Goal: Navigation & Orientation: Find specific page/section

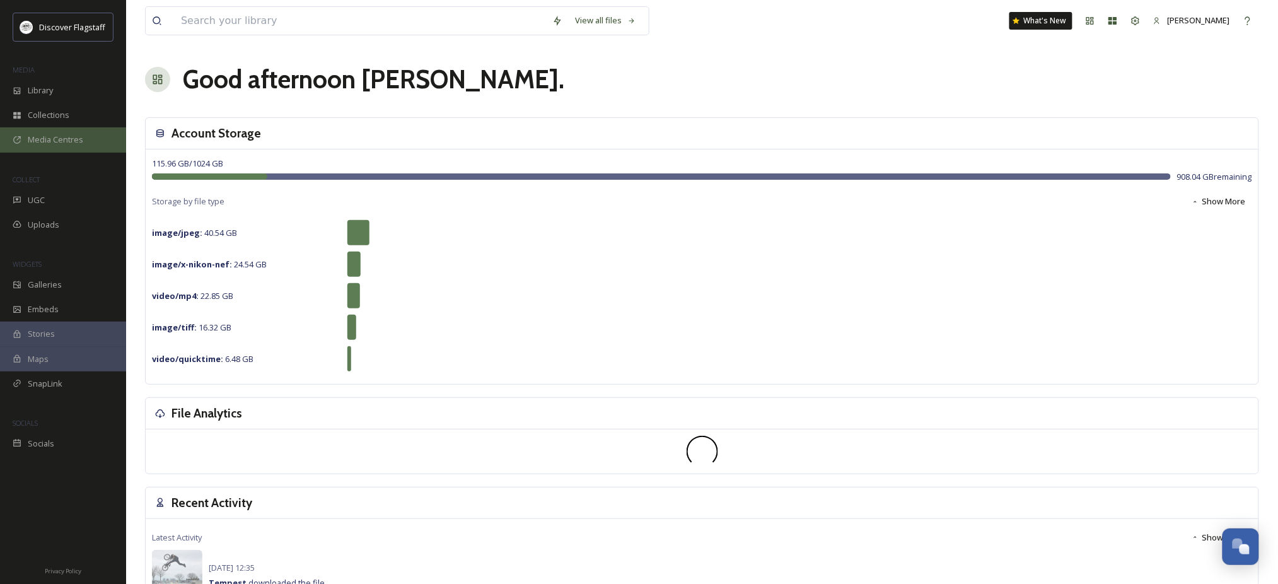
click at [53, 146] on span "Media Centres" at bounding box center [55, 140] width 55 height 12
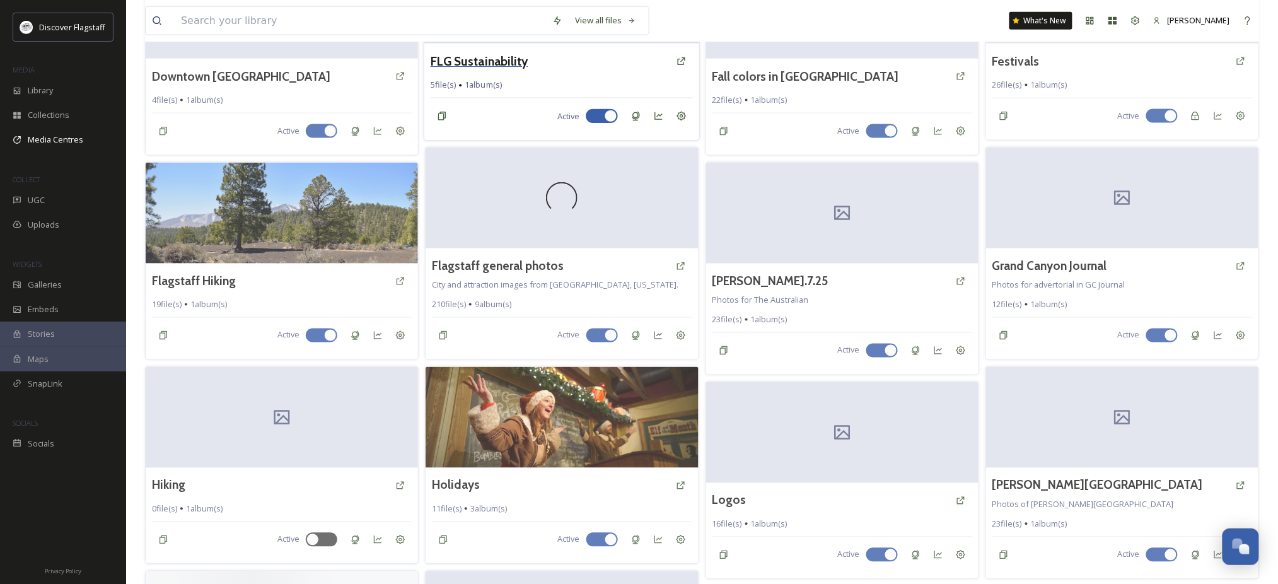
scroll to position [588, 0]
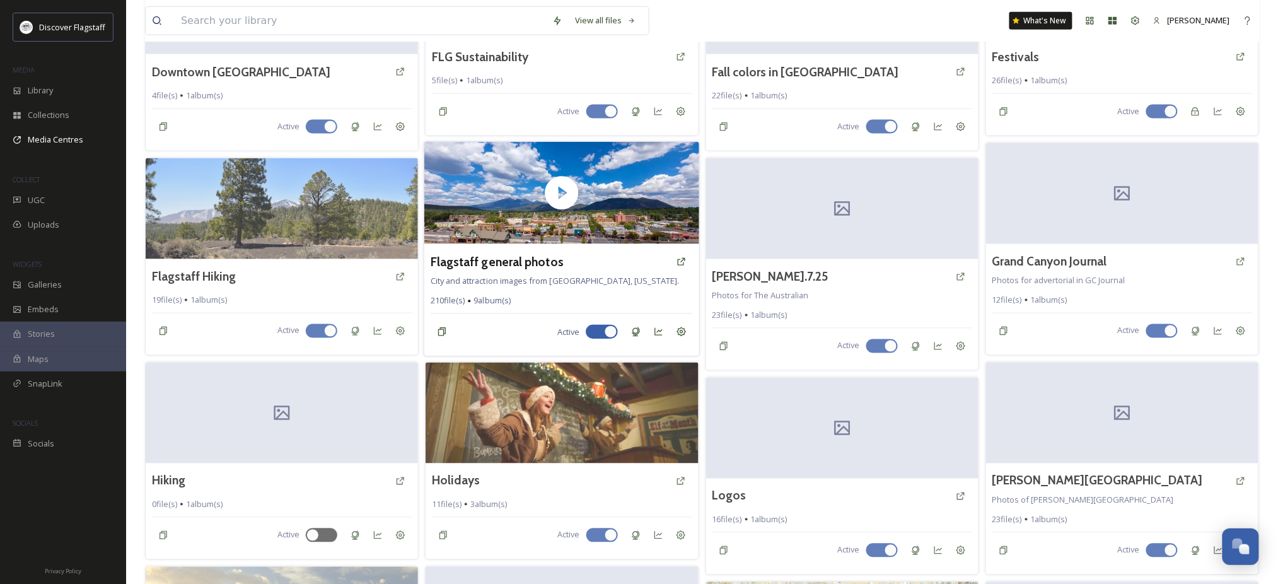
drag, startPoint x: 518, startPoint y: 306, endPoint x: 514, endPoint y: 300, distance: 6.5
click at [518, 286] on span "City and attraction images from [GEOGRAPHIC_DATA], [US_STATE]." at bounding box center [555, 280] width 249 height 11
click at [501, 270] on h3 "Flagstaff general photos" at bounding box center [497, 261] width 133 height 18
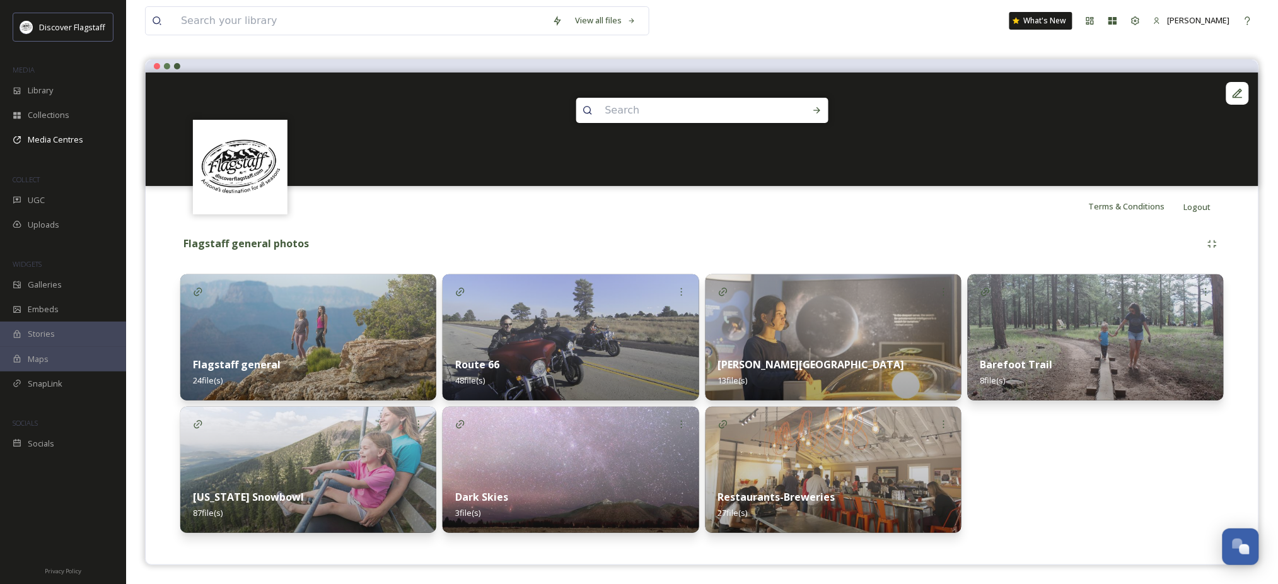
scroll to position [116, 0]
click at [53, 146] on span "Media Centres" at bounding box center [55, 140] width 55 height 12
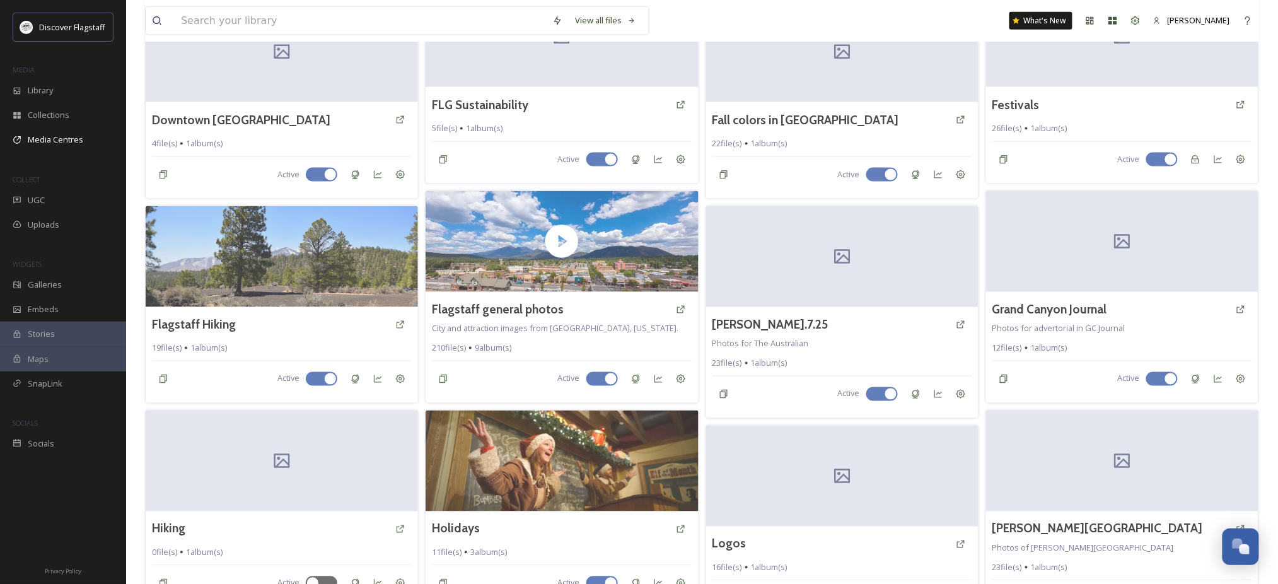
scroll to position [455, 0]
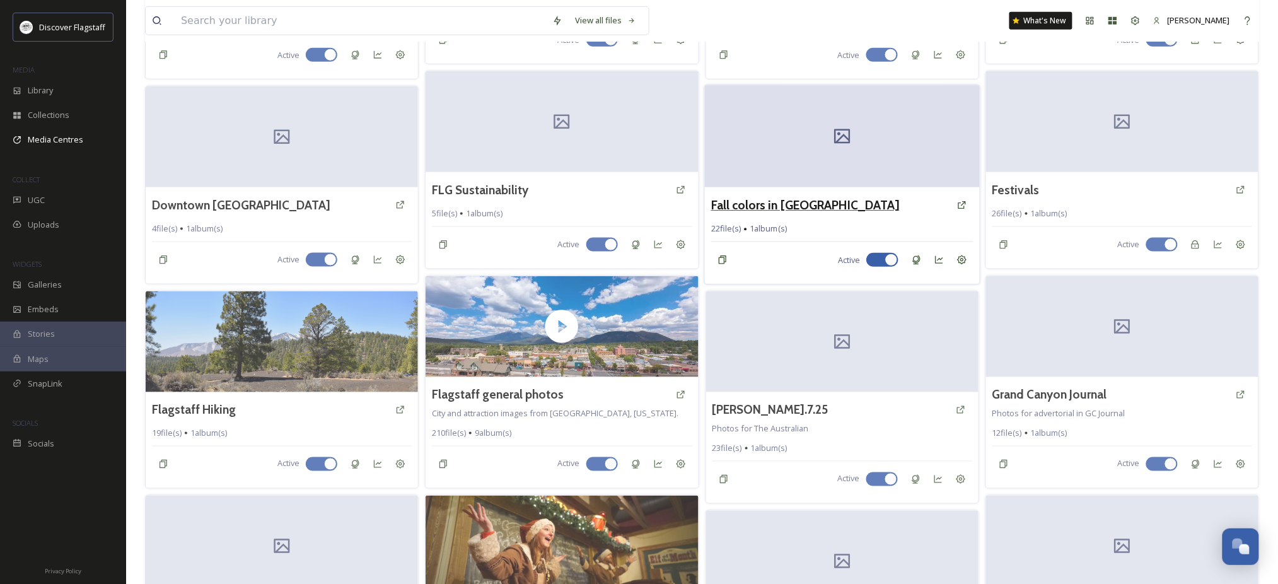
click at [744, 214] on h3 "Fall colors in [GEOGRAPHIC_DATA]" at bounding box center [804, 205] width 188 height 18
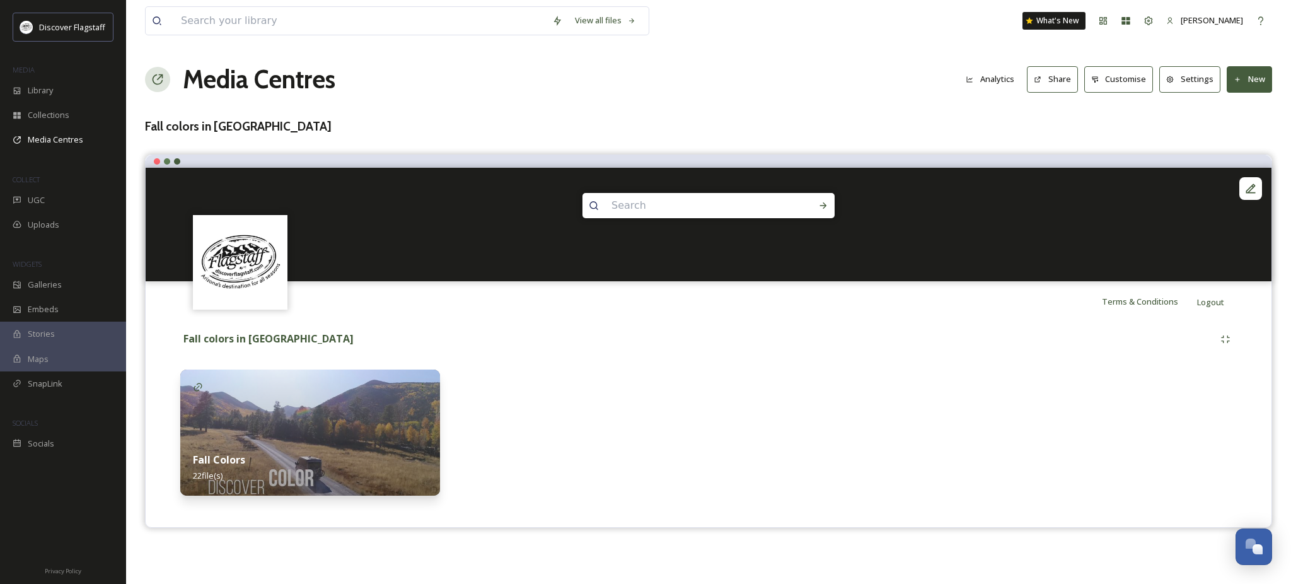
click at [274, 460] on div "Fall Colors 22 file(s)" at bounding box center [310, 467] width 260 height 56
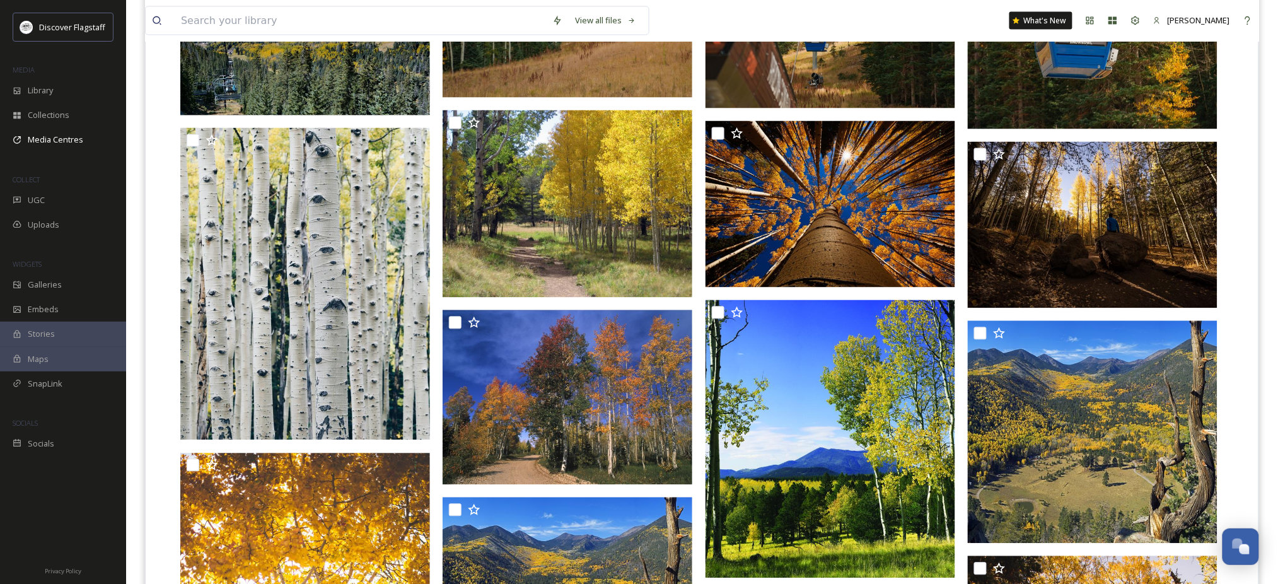
scroll to position [803, 0]
